Goal: Obtain resource: Download file/media

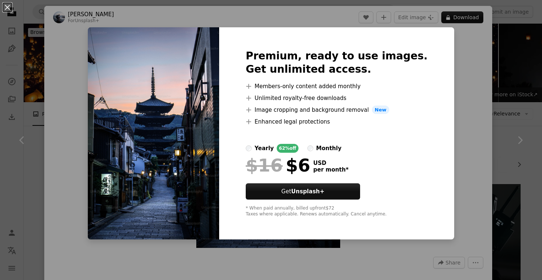
scroll to position [408, 0]
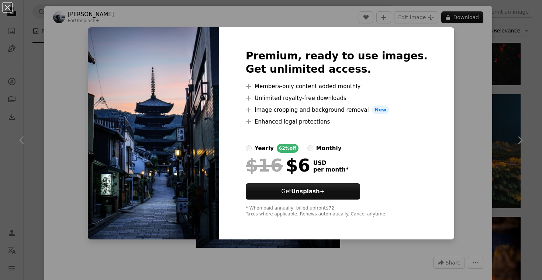
click at [83, 63] on div "An X shape Premium, ready to use images. Get unlimited access. A plus sign Memb…" at bounding box center [271, 140] width 542 height 280
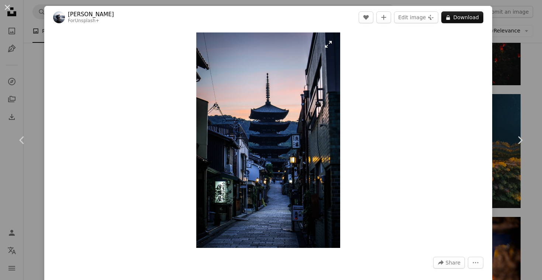
click at [333, 44] on img "Zoom in on this image" at bounding box center [268, 140] width 144 height 216
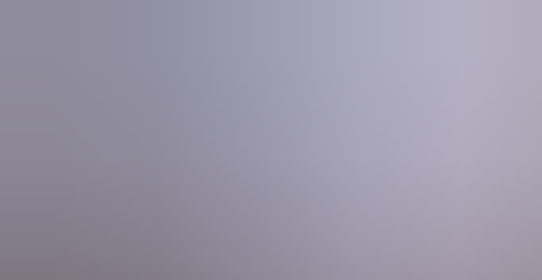
scroll to position [267, 0]
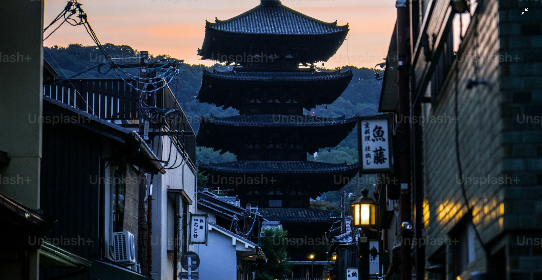
click at [525, 14] on img "Zoom out on this image" at bounding box center [271, 139] width 543 height 815
